Goal: Navigation & Orientation: Find specific page/section

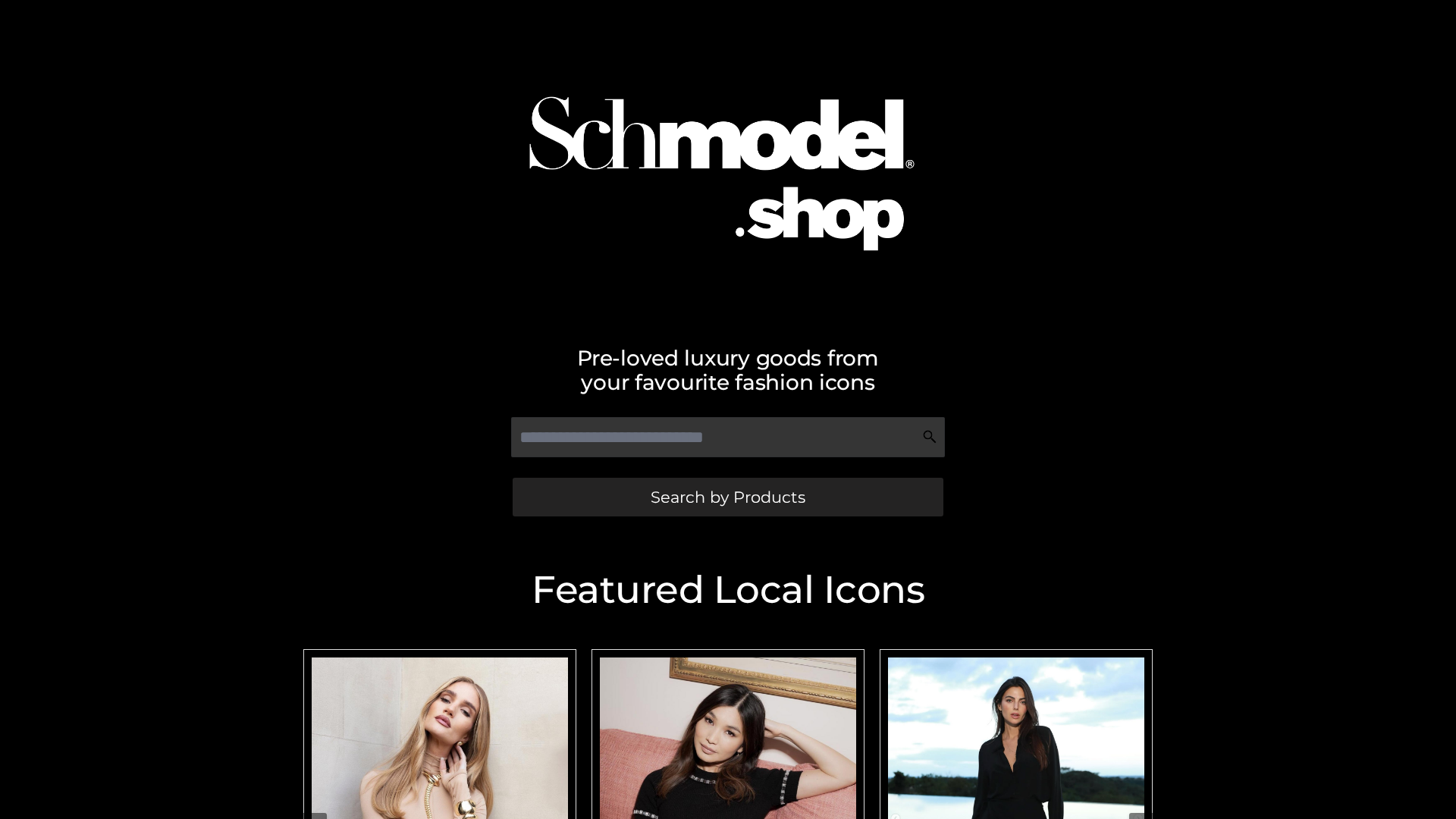
click at [728, 497] on span "Search by Products" at bounding box center [728, 497] width 155 height 16
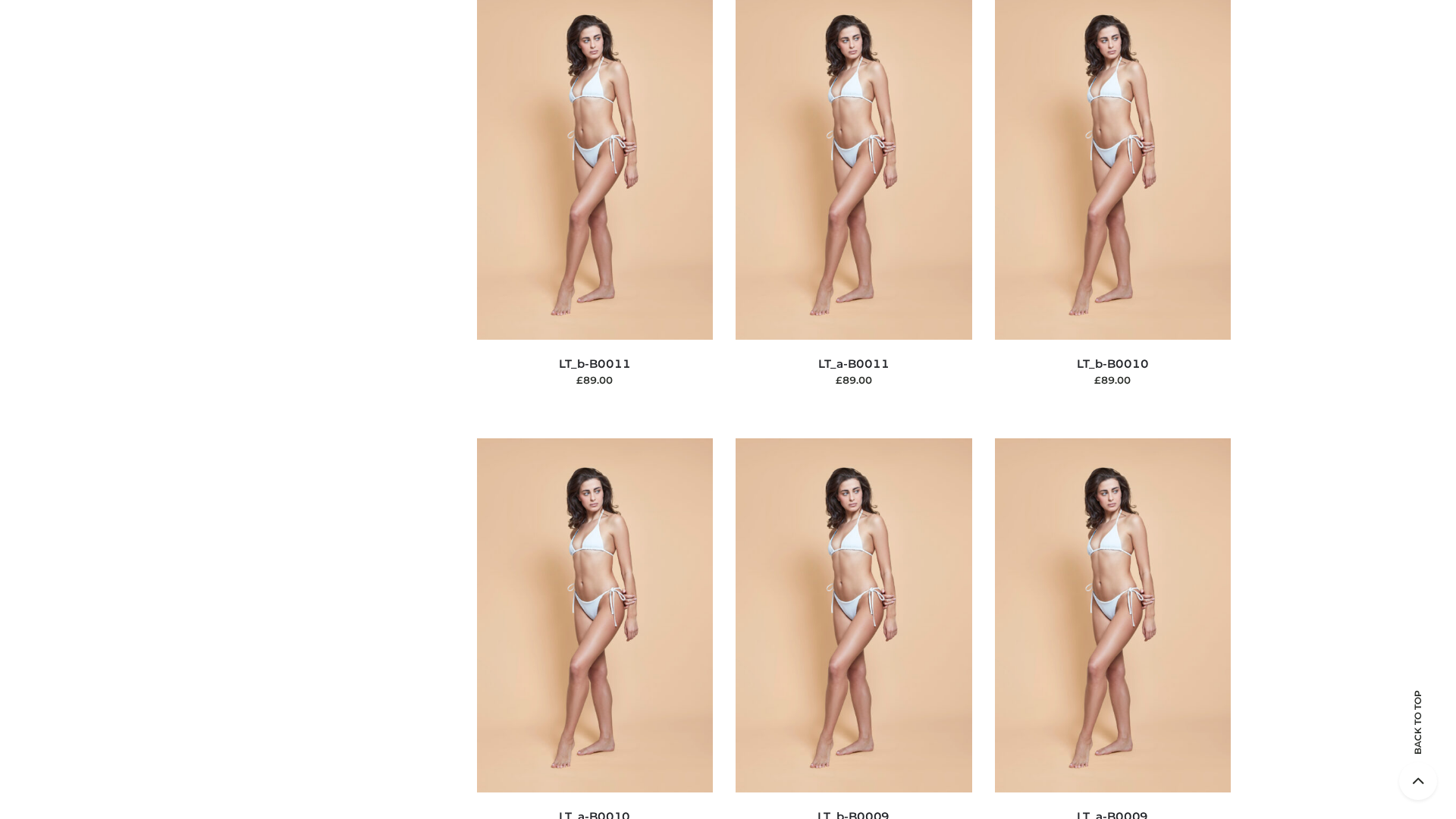
scroll to position [6813, 0]
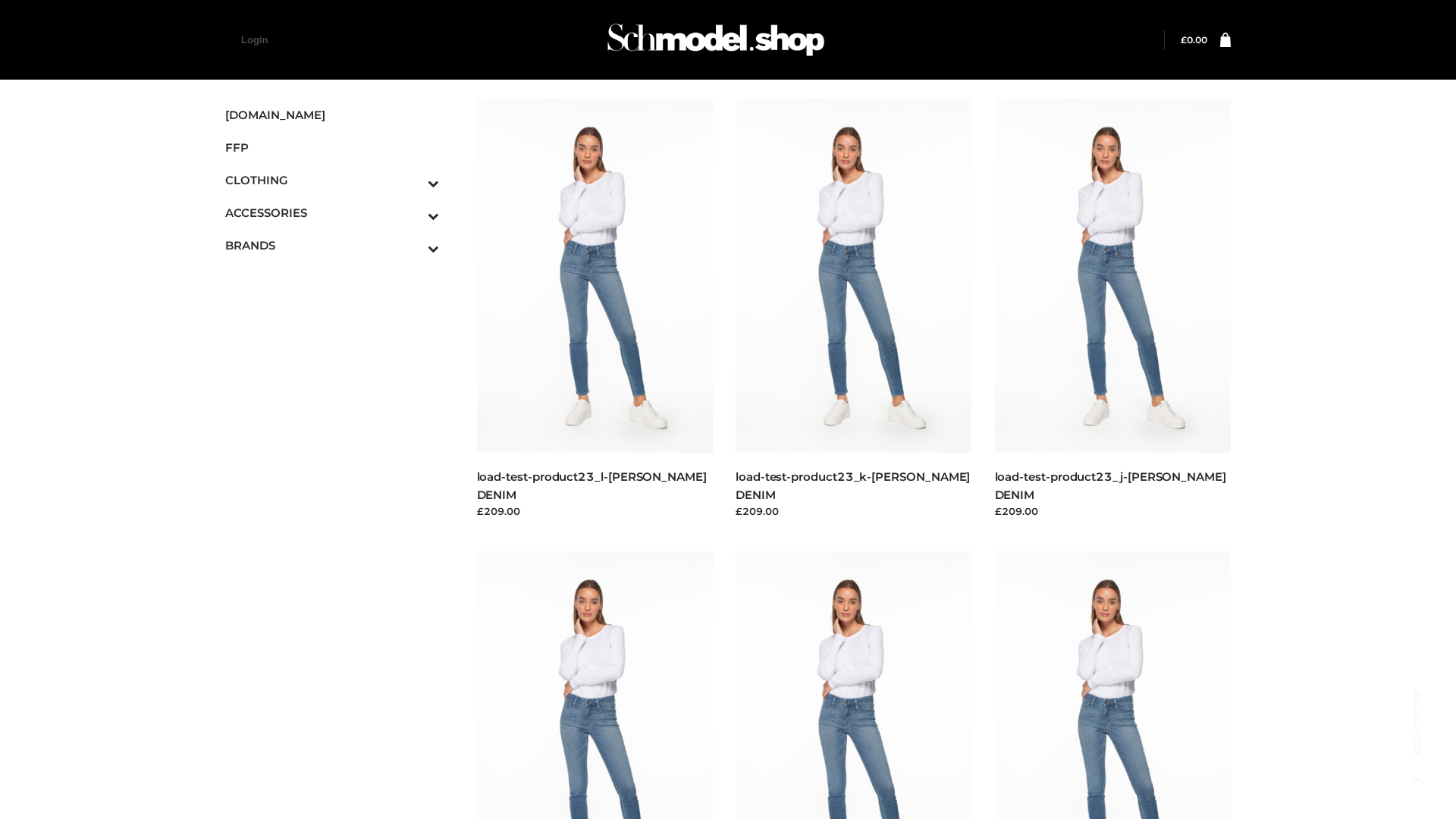
scroll to position [1331, 0]
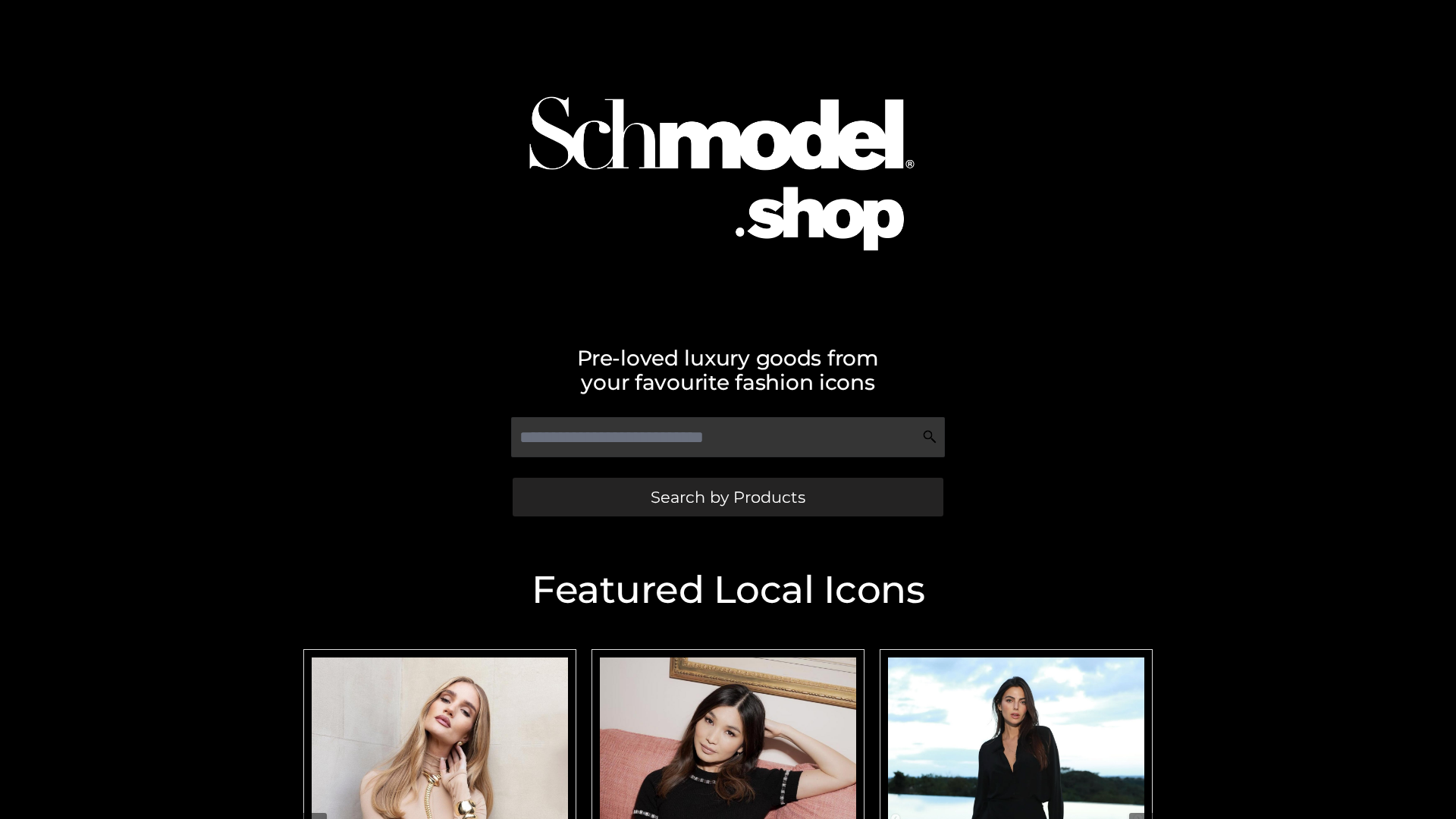
click at [728, 497] on span "Search by Products" at bounding box center [728, 497] width 155 height 16
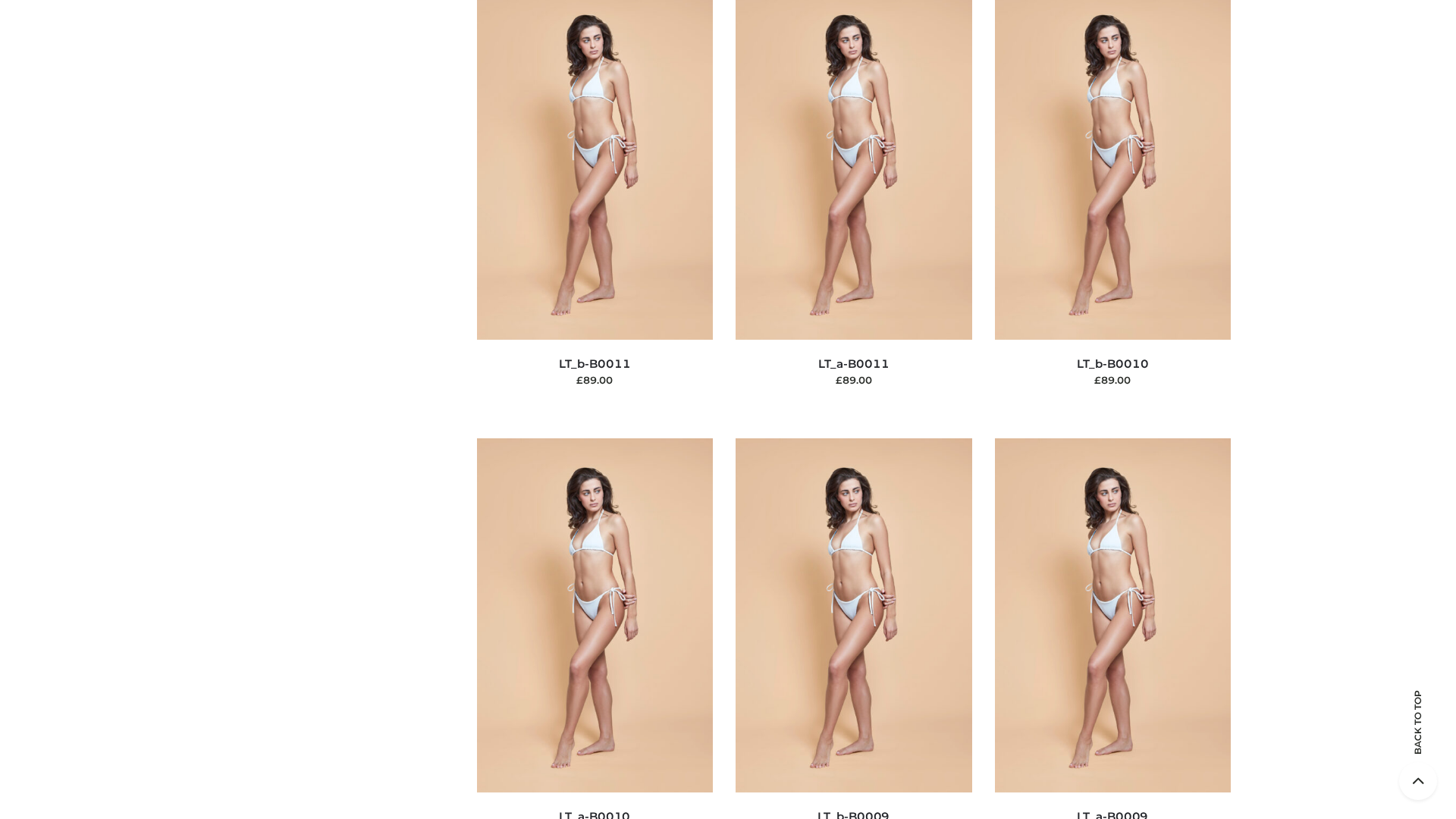
scroll to position [6813, 0]
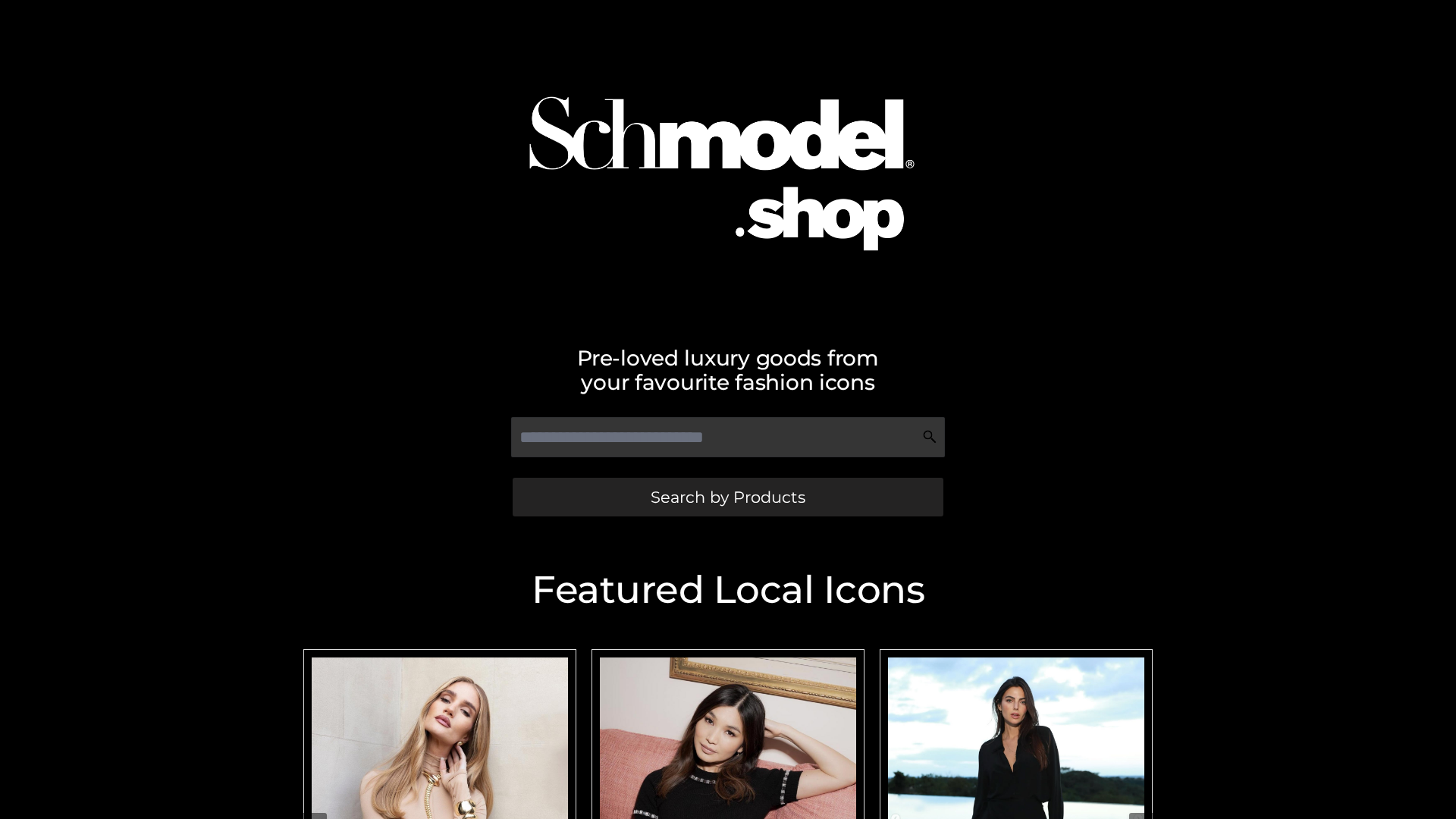
click at [728, 497] on span "Search by Products" at bounding box center [728, 497] width 155 height 16
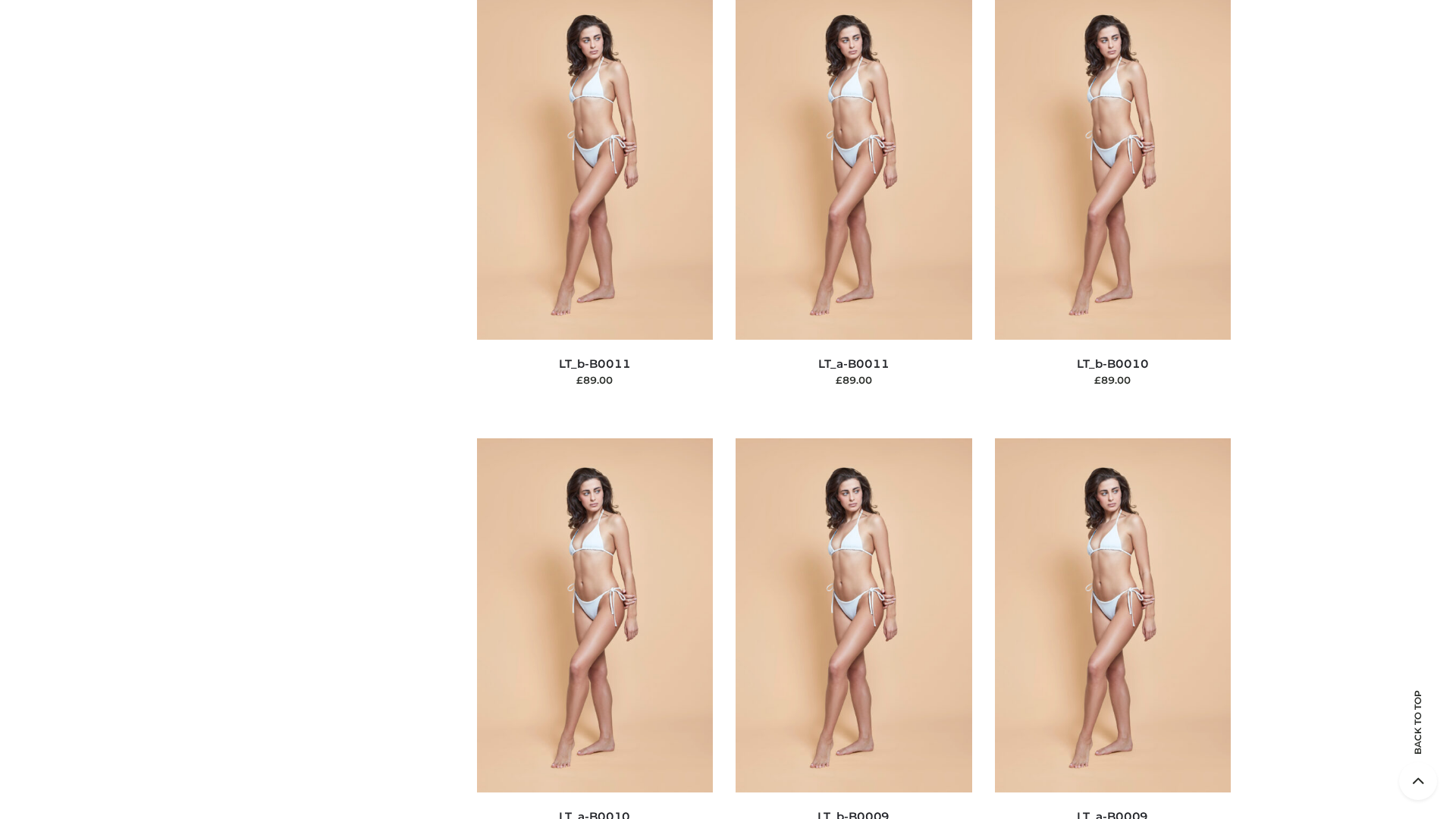
scroll to position [6813, 0]
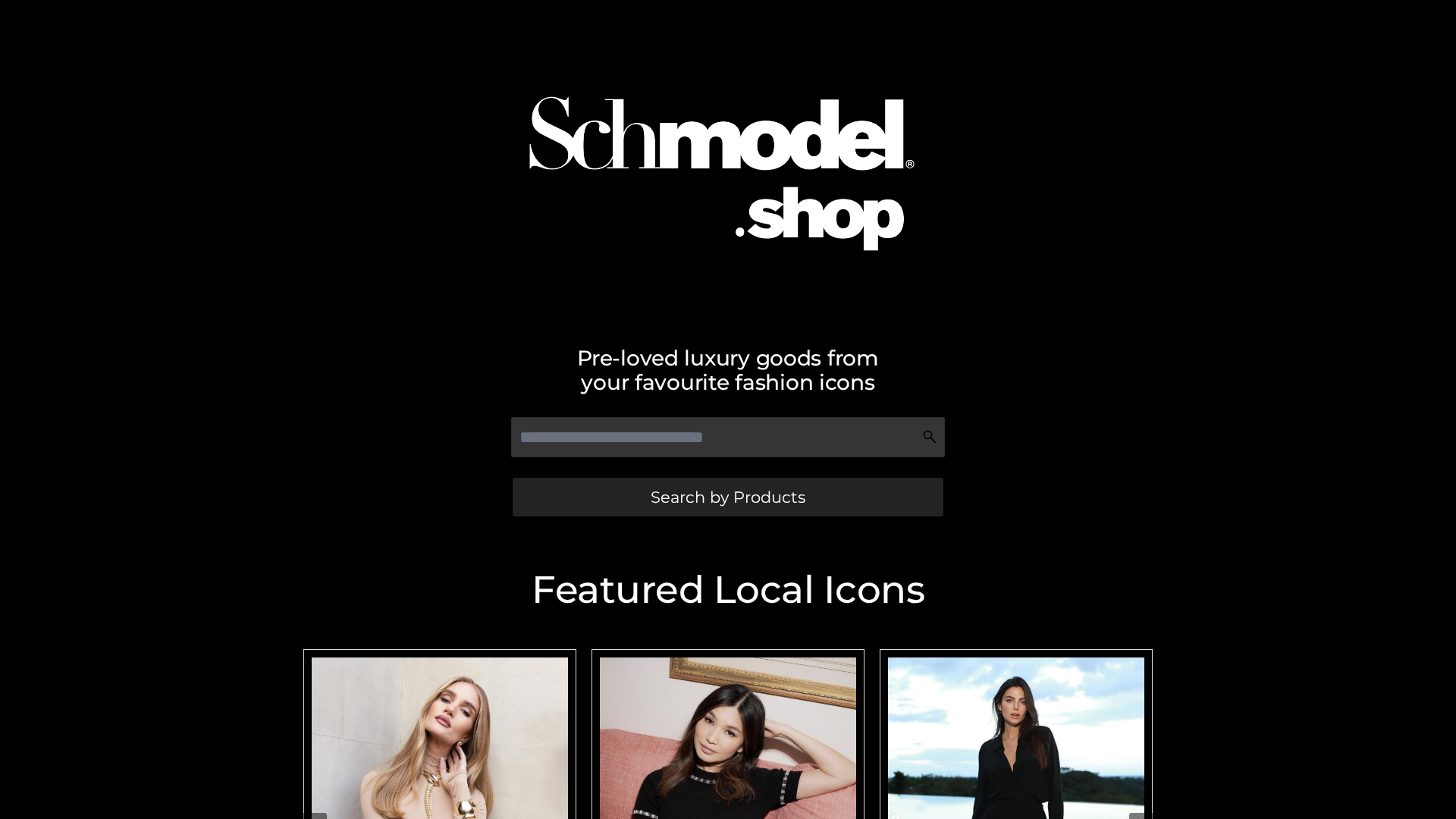
click at [728, 497] on span "Search by Products" at bounding box center [728, 497] width 155 height 16
